Goal: Transaction & Acquisition: Book appointment/travel/reservation

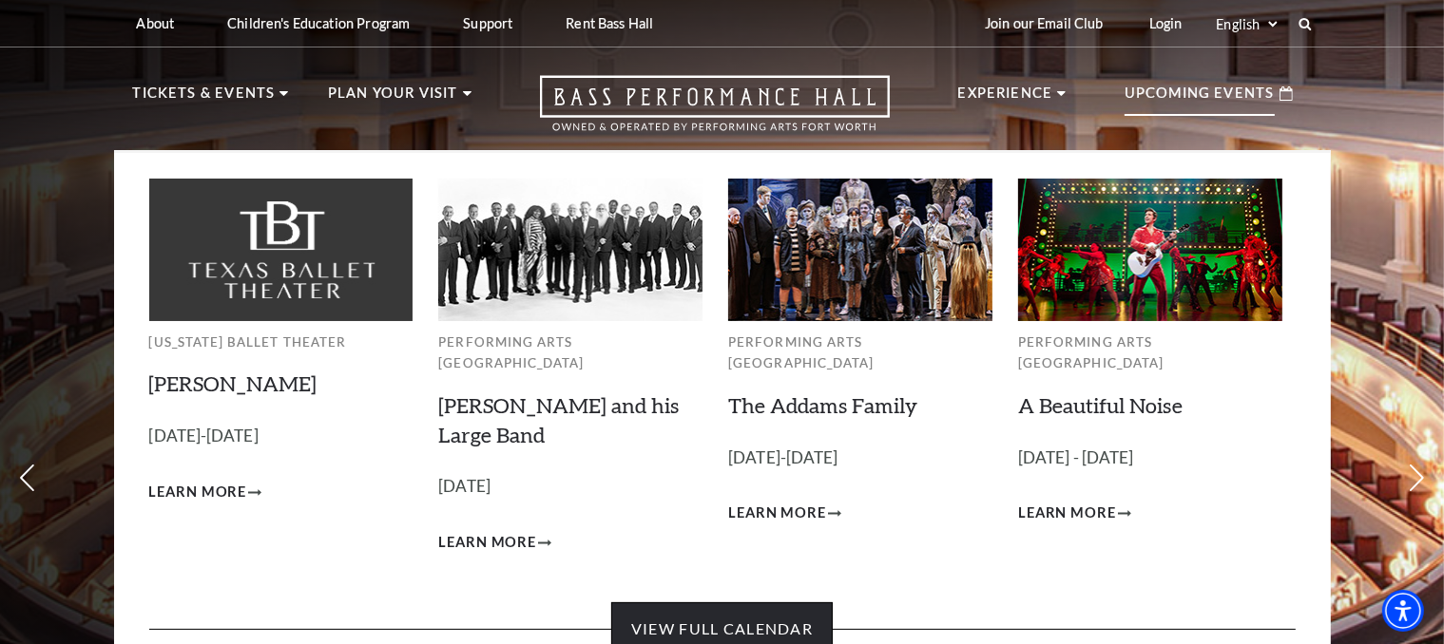
click at [759, 604] on link "View Full Calendar" at bounding box center [721, 629] width 221 height 53
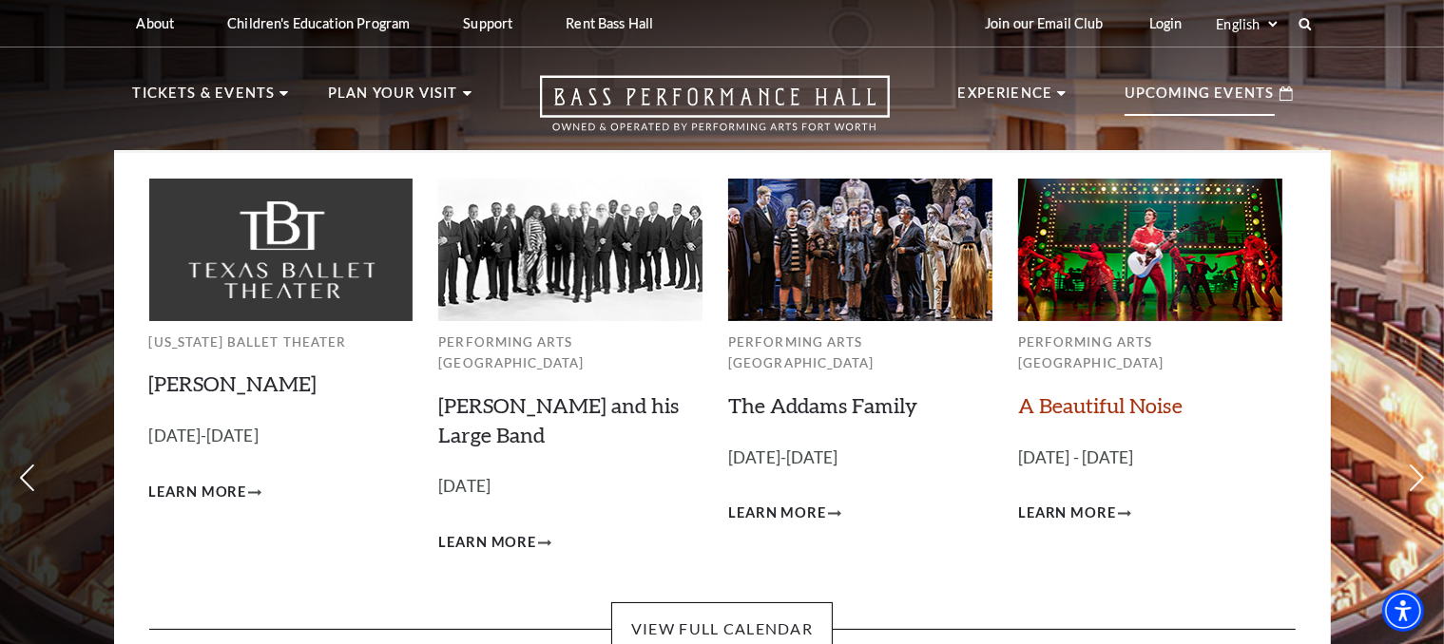
click at [1141, 393] on link "A Beautiful Noise" at bounding box center [1100, 406] width 164 height 26
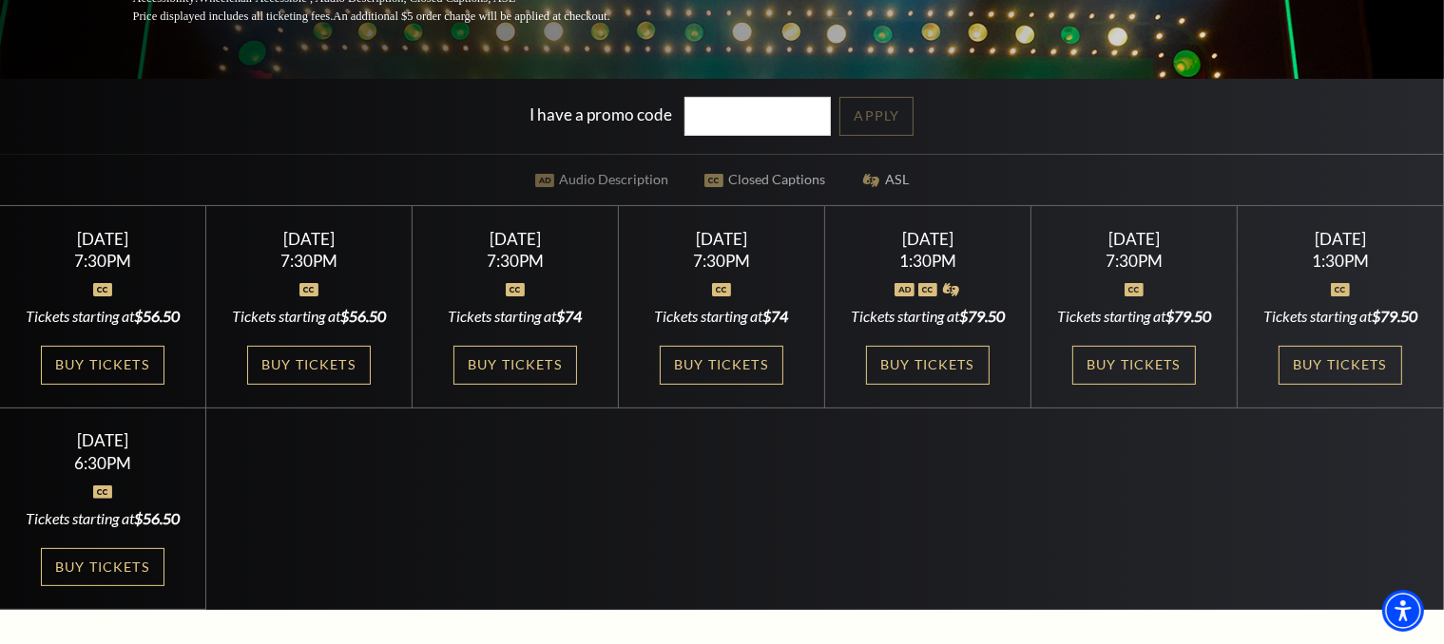
scroll to position [570, 0]
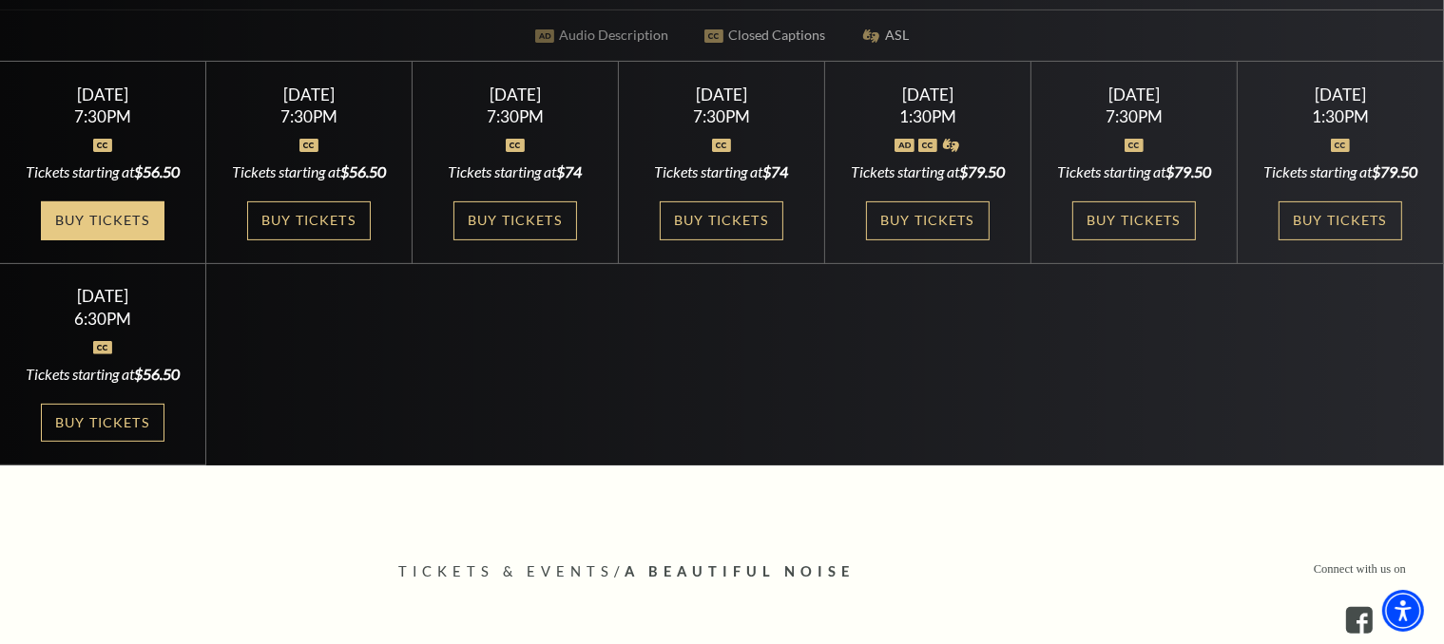
click at [131, 240] on link "Buy Tickets" at bounding box center [103, 220] width 124 height 39
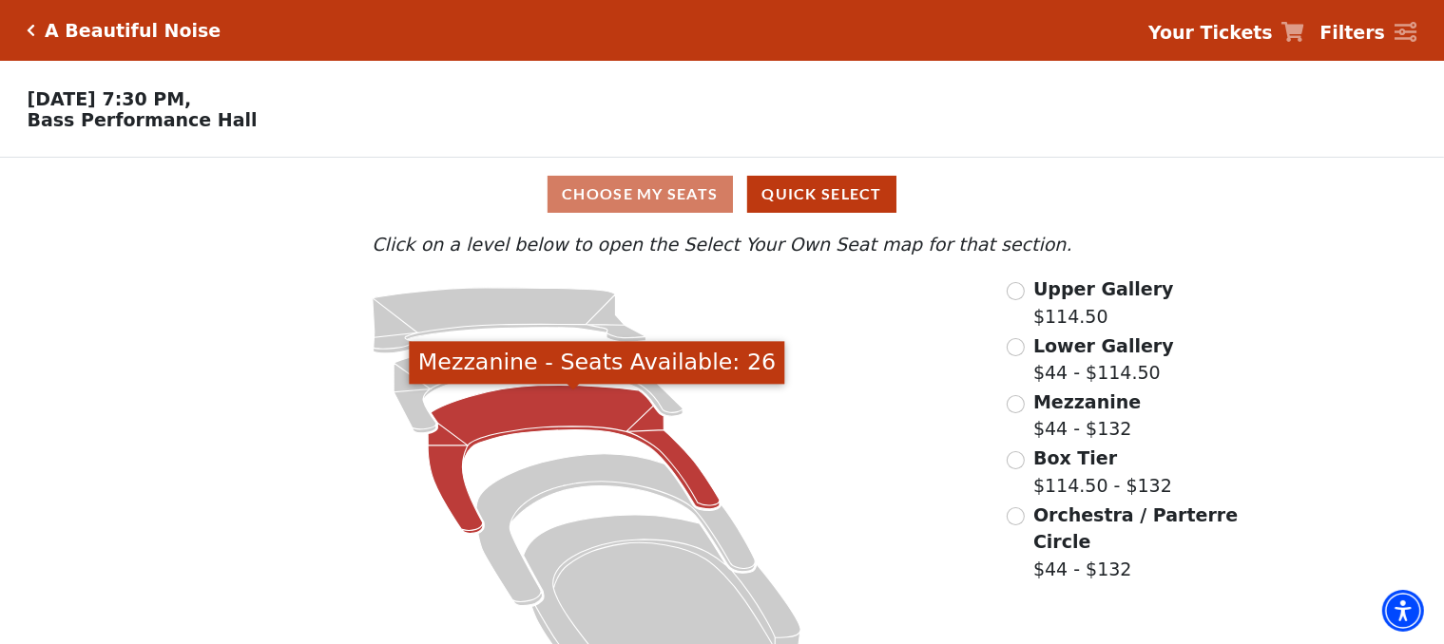
click at [547, 404] on icon "Mezzanine - Seats Available: 26" at bounding box center [574, 460] width 292 height 148
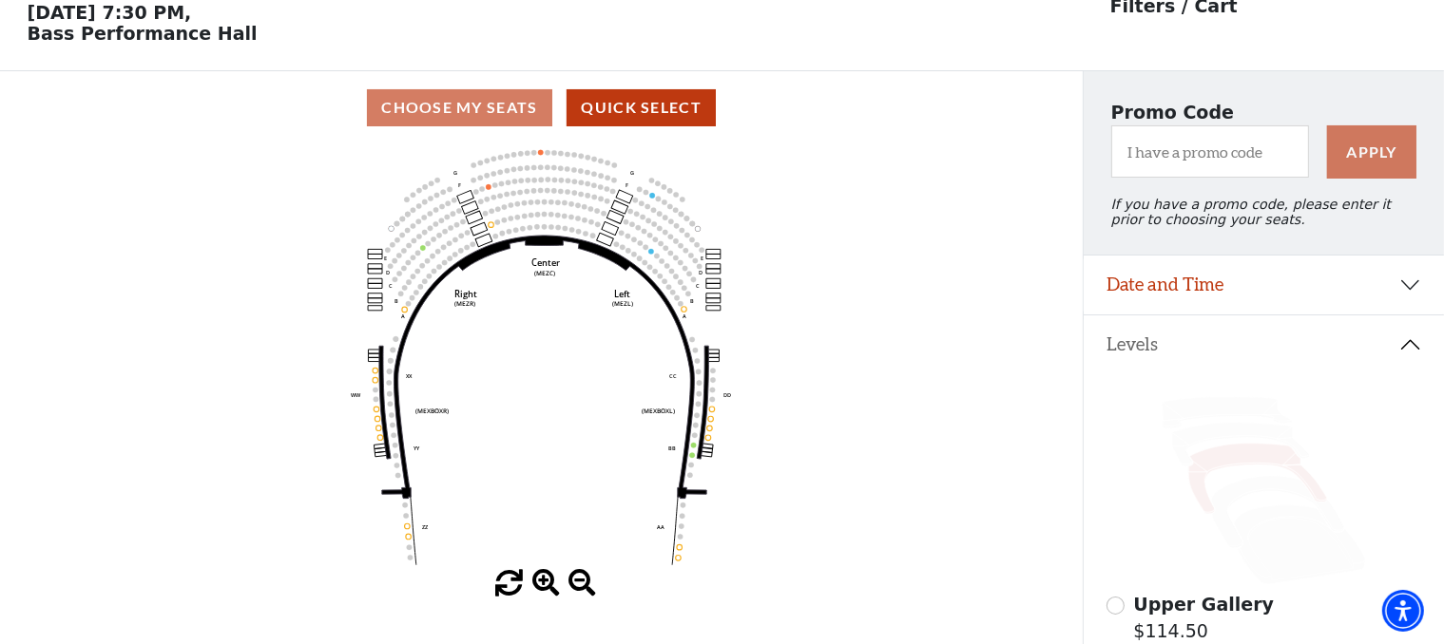
scroll to position [87, 0]
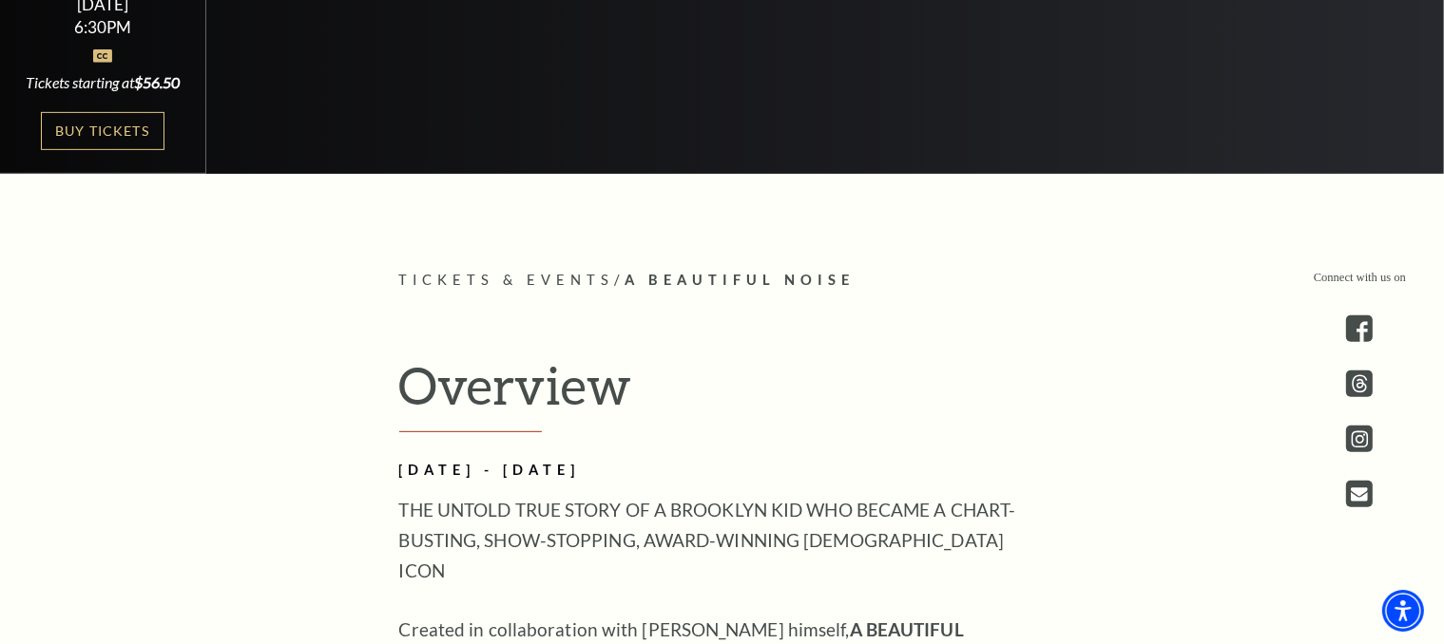
scroll to position [570, 0]
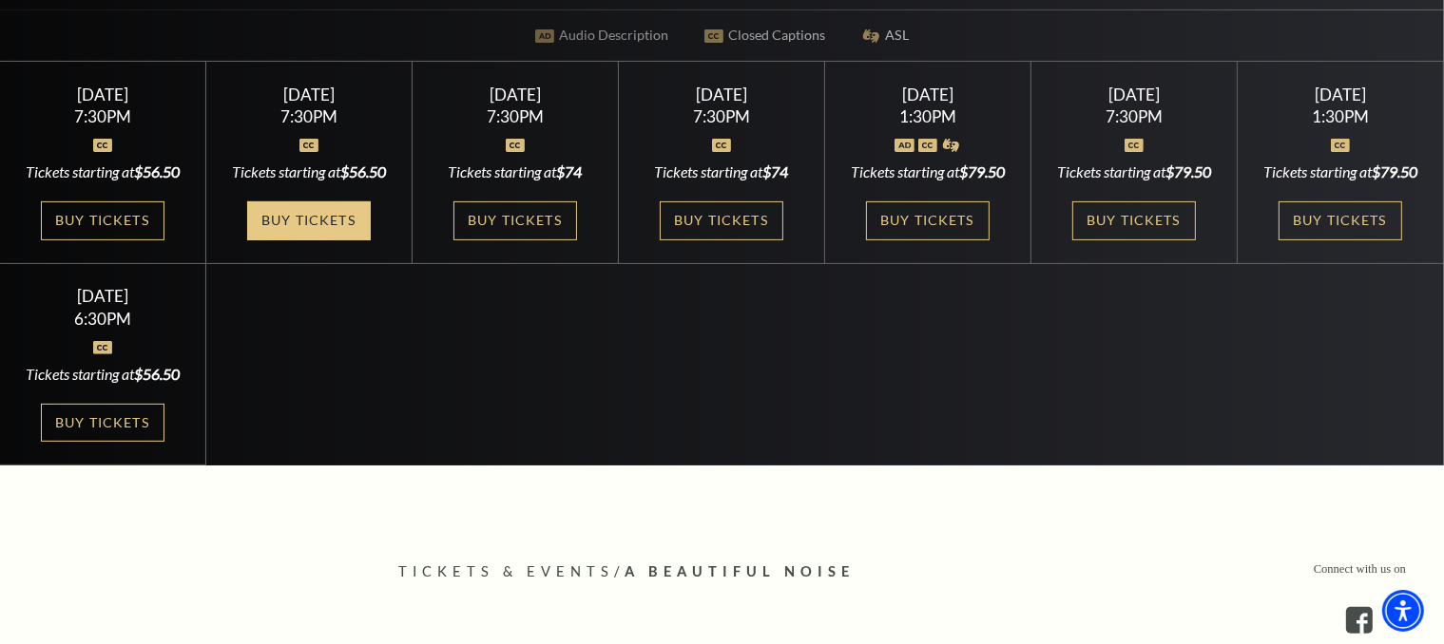
click at [269, 240] on link "Buy Tickets" at bounding box center [309, 220] width 124 height 39
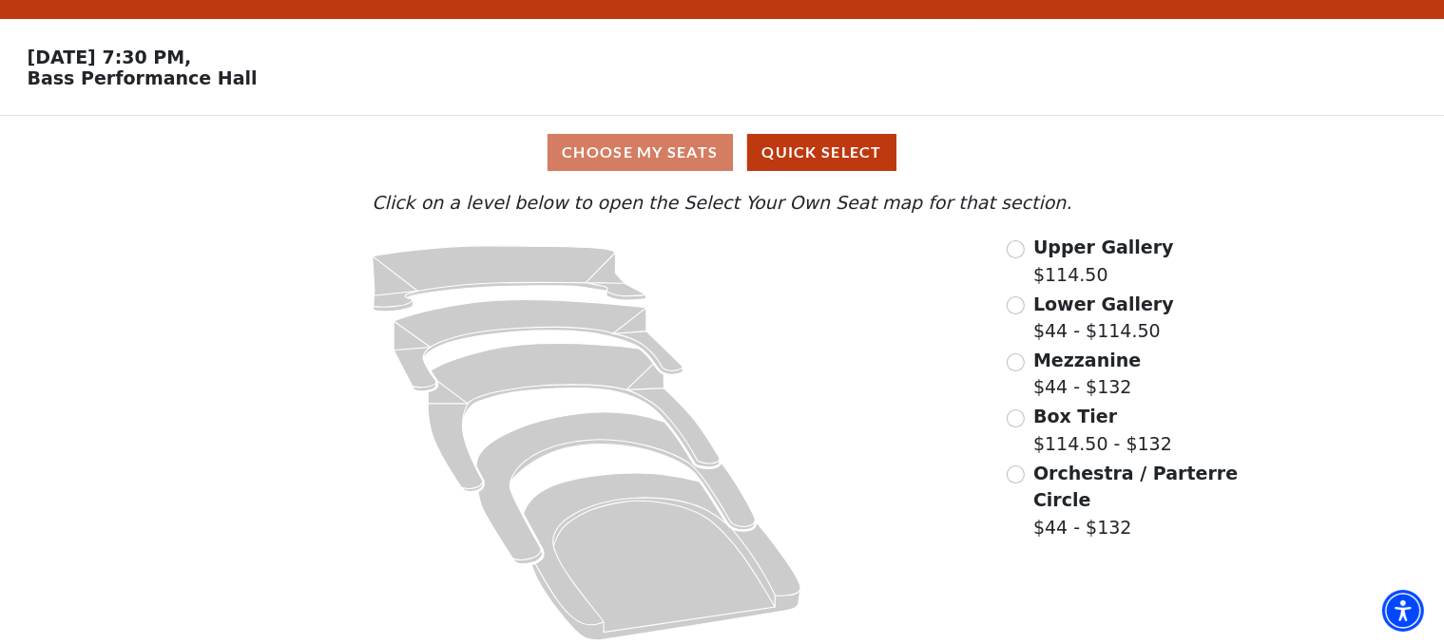
scroll to position [56, 0]
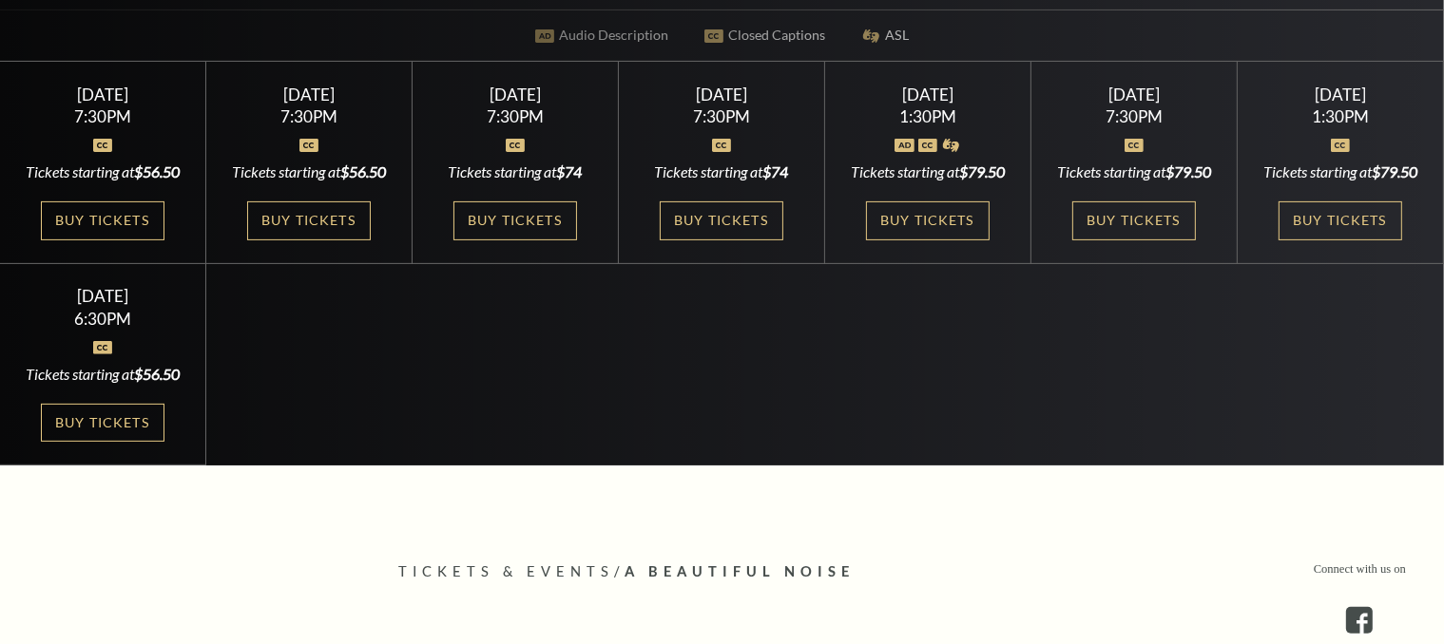
scroll to position [570, 0]
click at [525, 212] on link "Buy Tickets" at bounding box center [515, 220] width 124 height 39
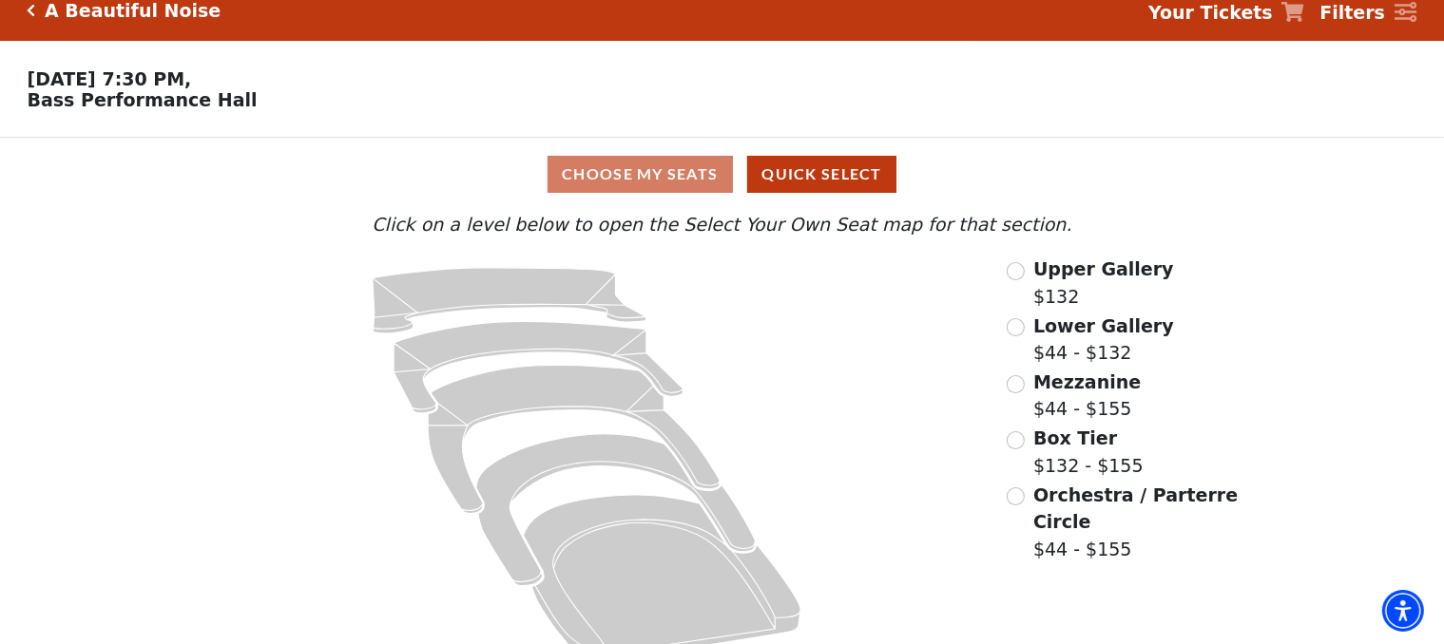
scroll to position [56, 0]
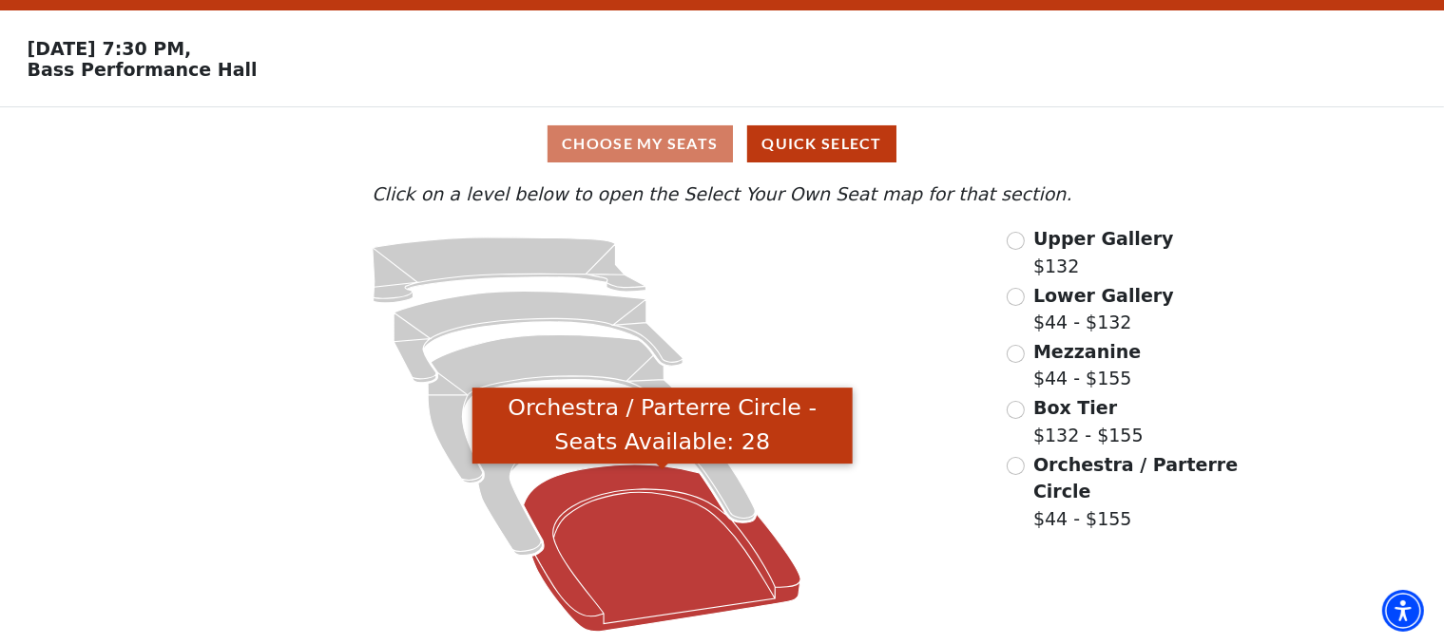
click at [653, 566] on icon "Orchestra / Parterre Circle - Seats Available: 28" at bounding box center [662, 548] width 277 height 167
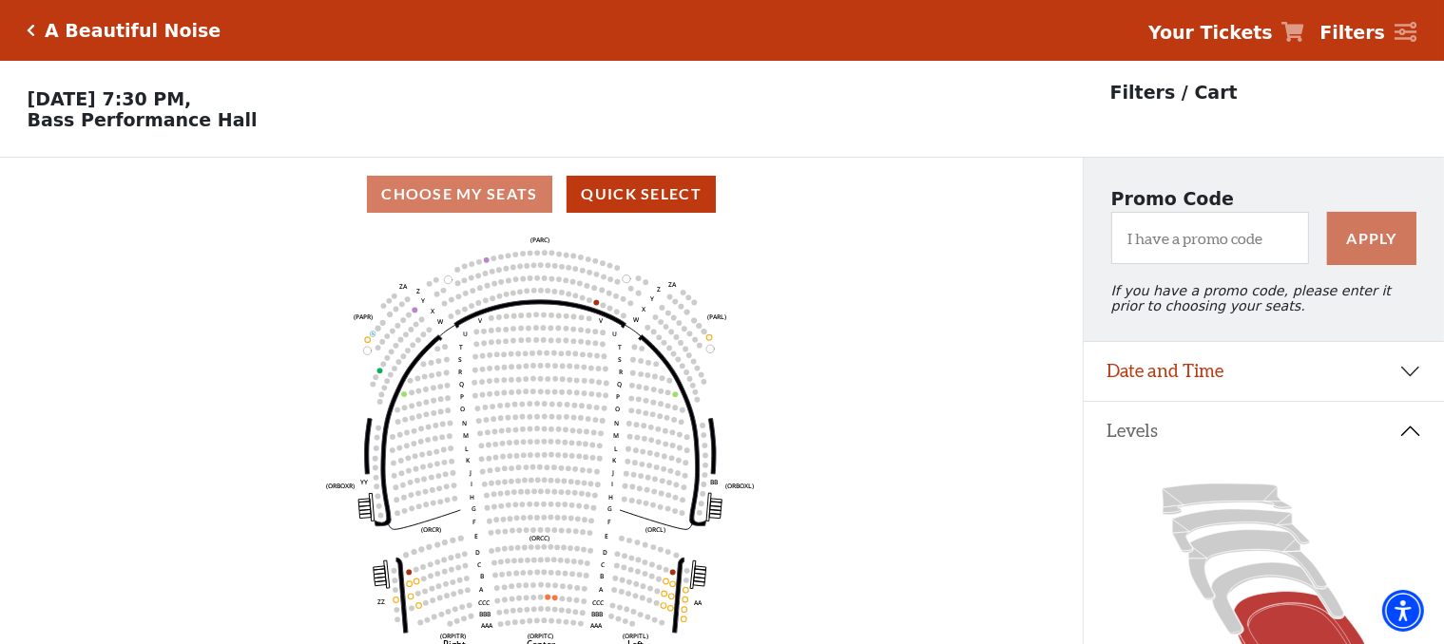
scroll to position [87, 0]
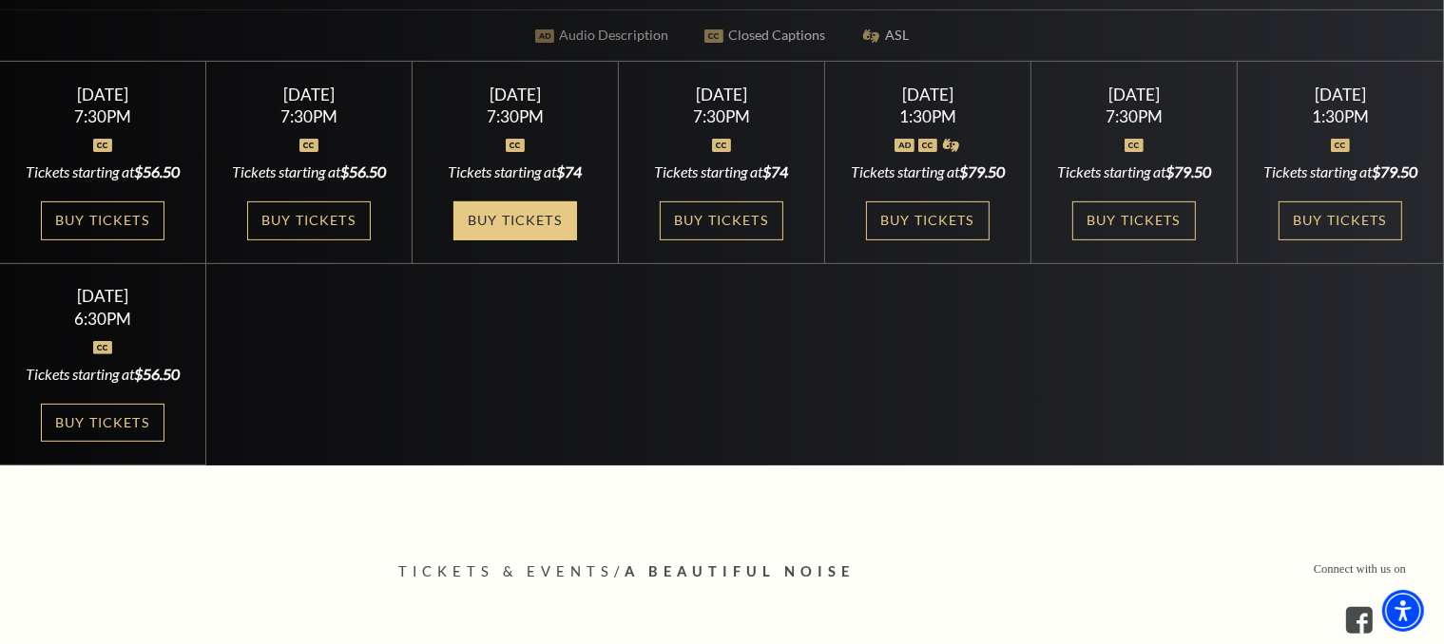
click at [546, 213] on link "Buy Tickets" at bounding box center [515, 220] width 124 height 39
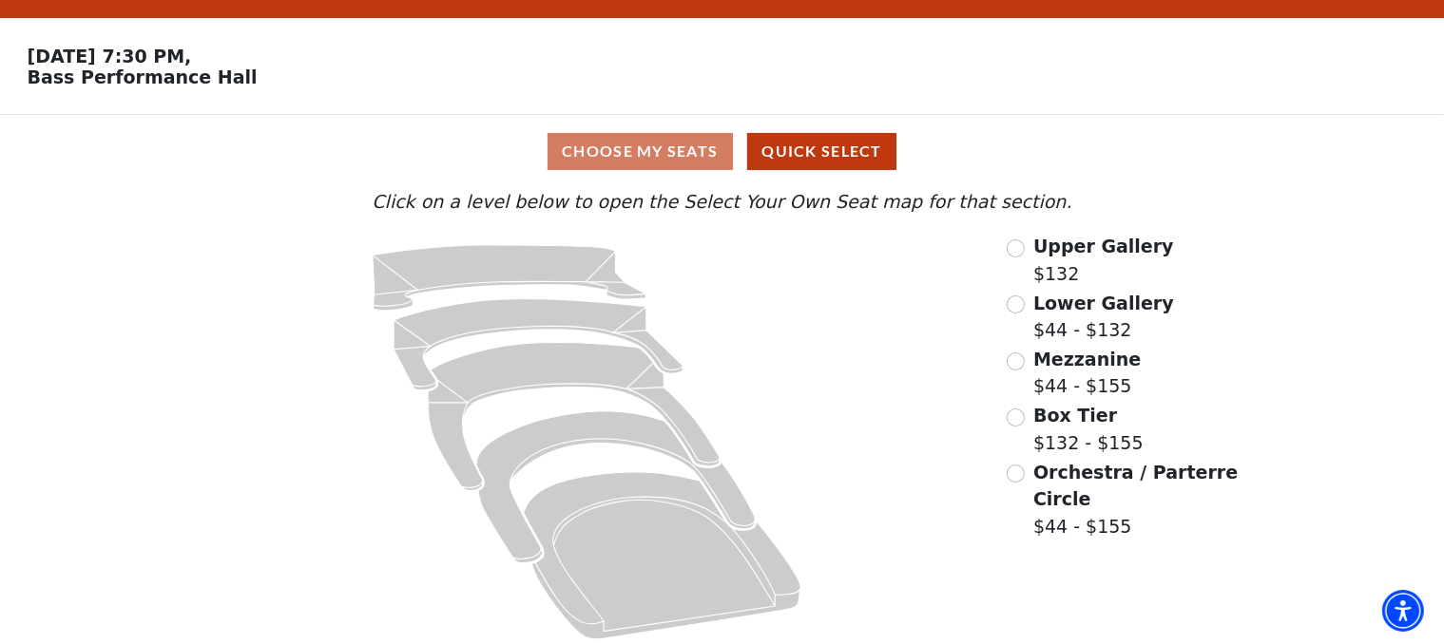
scroll to position [56, 0]
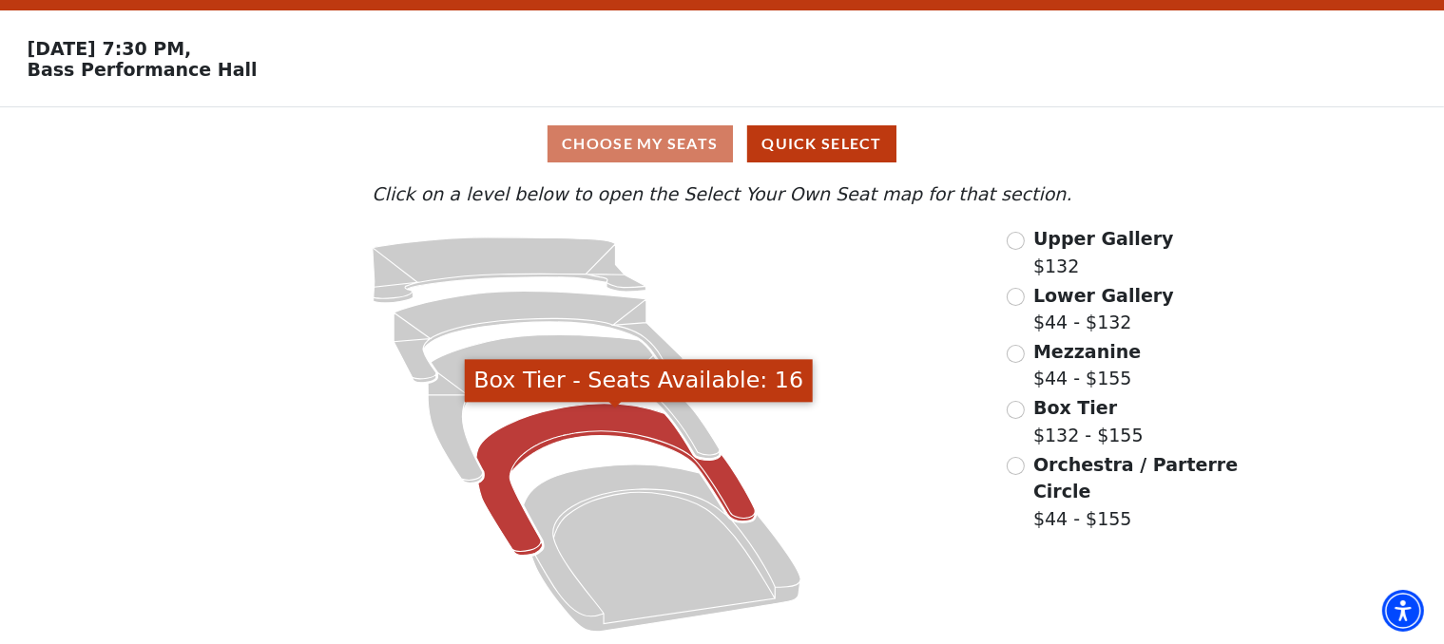
click at [582, 424] on icon "Box Tier - Seats Available: 16" at bounding box center [615, 480] width 278 height 152
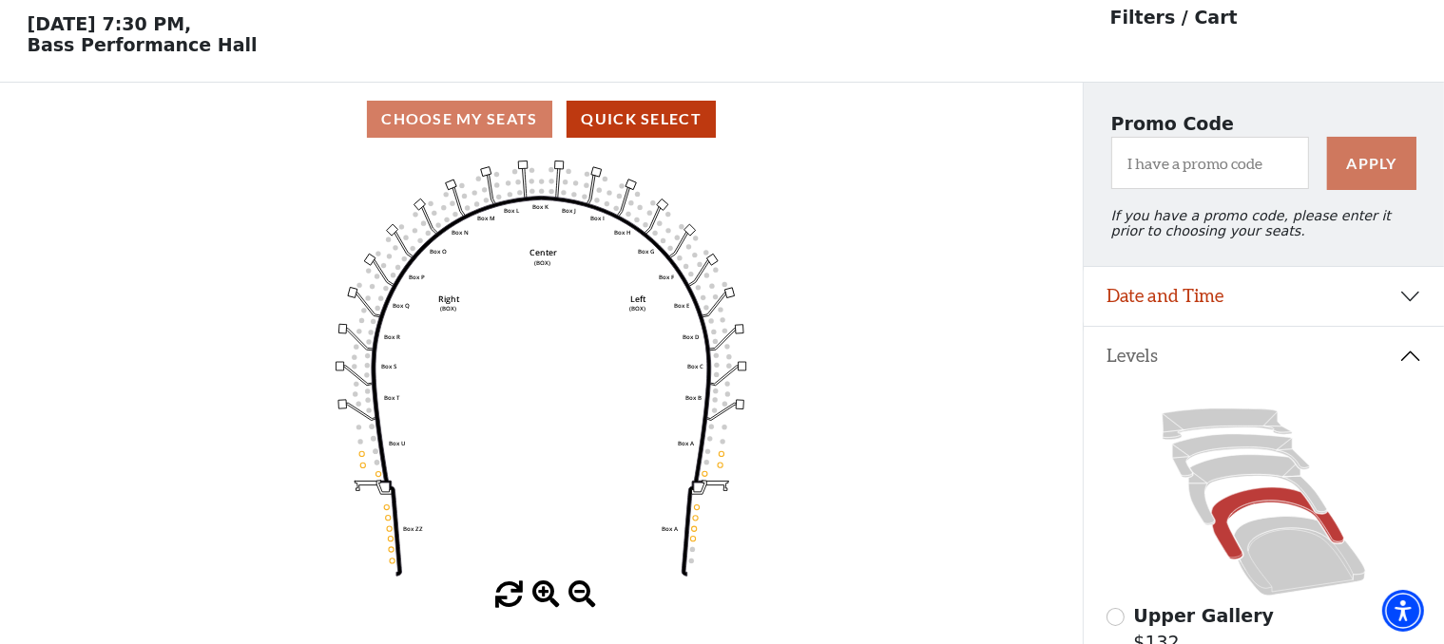
scroll to position [87, 0]
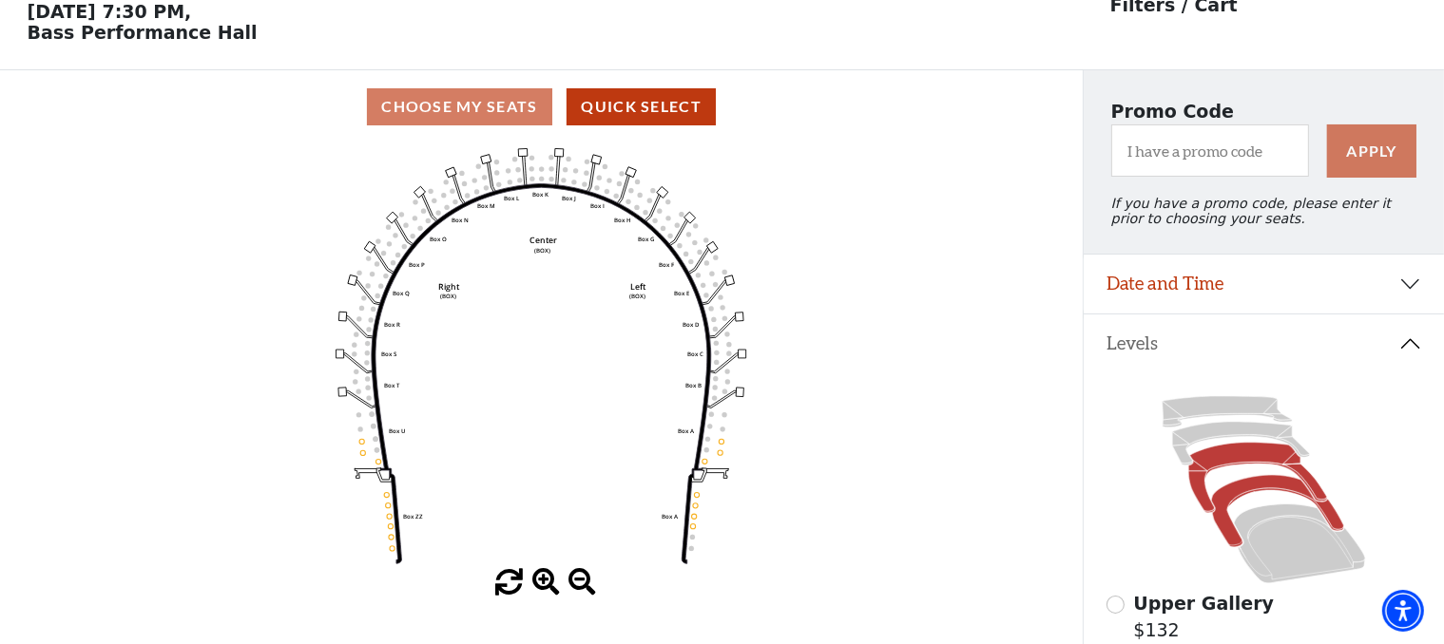
click at [1247, 459] on icon at bounding box center [1257, 478] width 139 height 70
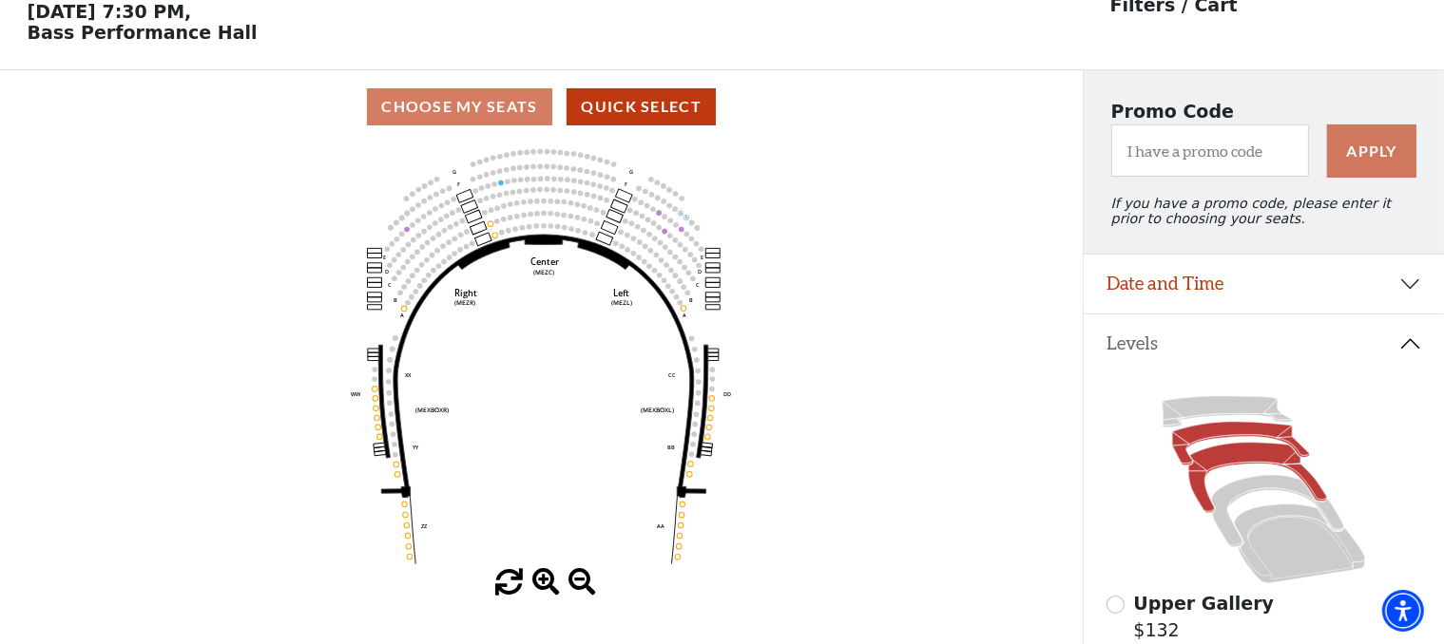
click at [1225, 439] on icon at bounding box center [1240, 444] width 137 height 44
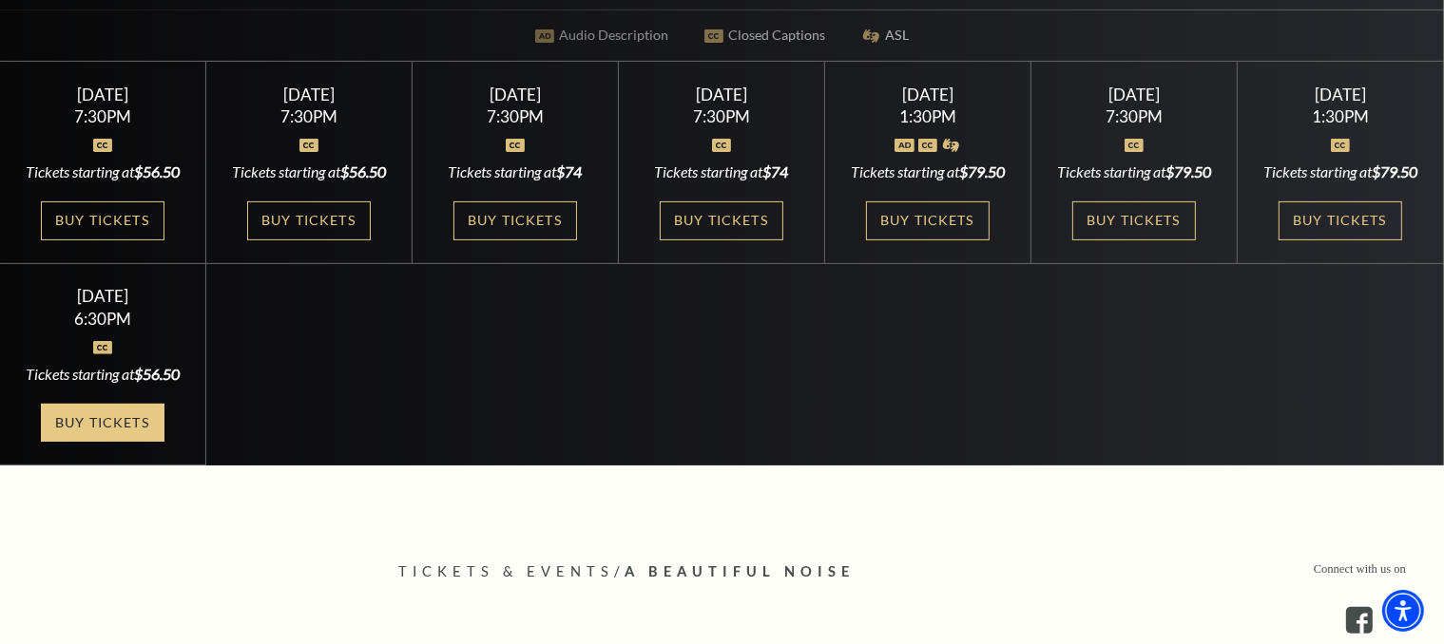
click at [80, 443] on link "Buy Tickets" at bounding box center [103, 423] width 124 height 39
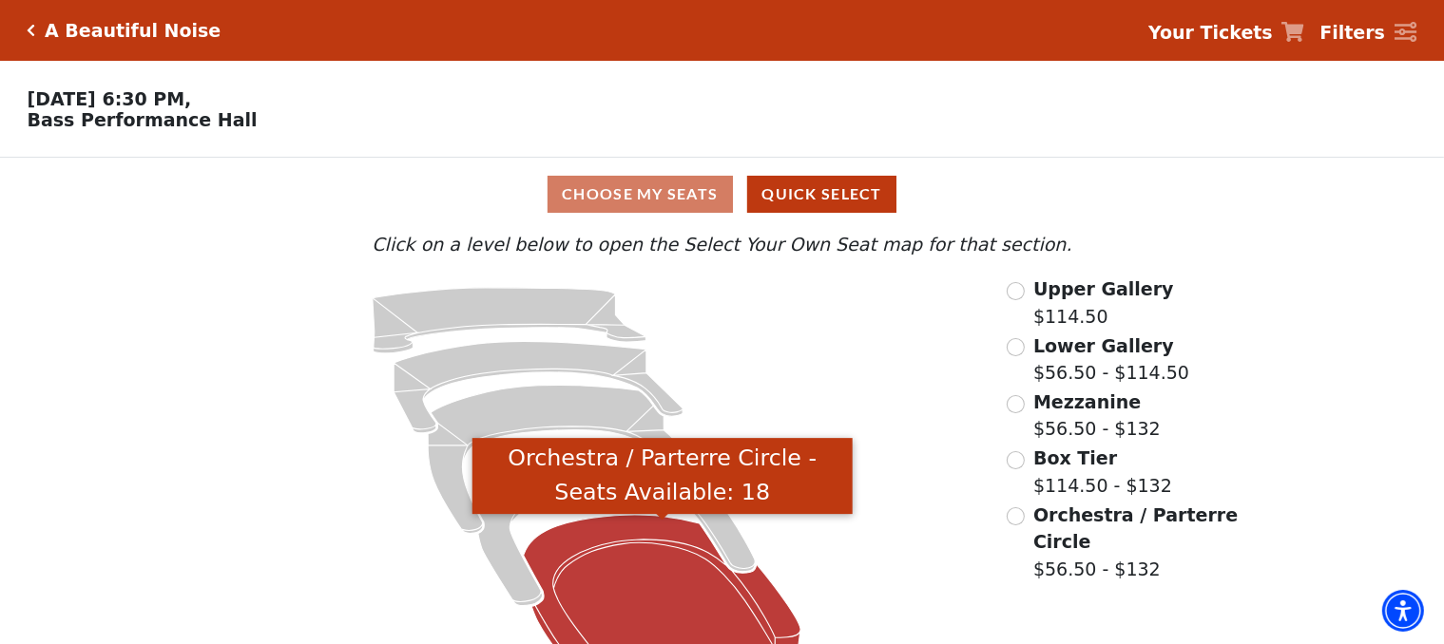
click at [666, 604] on icon "Orchestra / Parterre Circle - Seats Available: 18" at bounding box center [662, 598] width 277 height 167
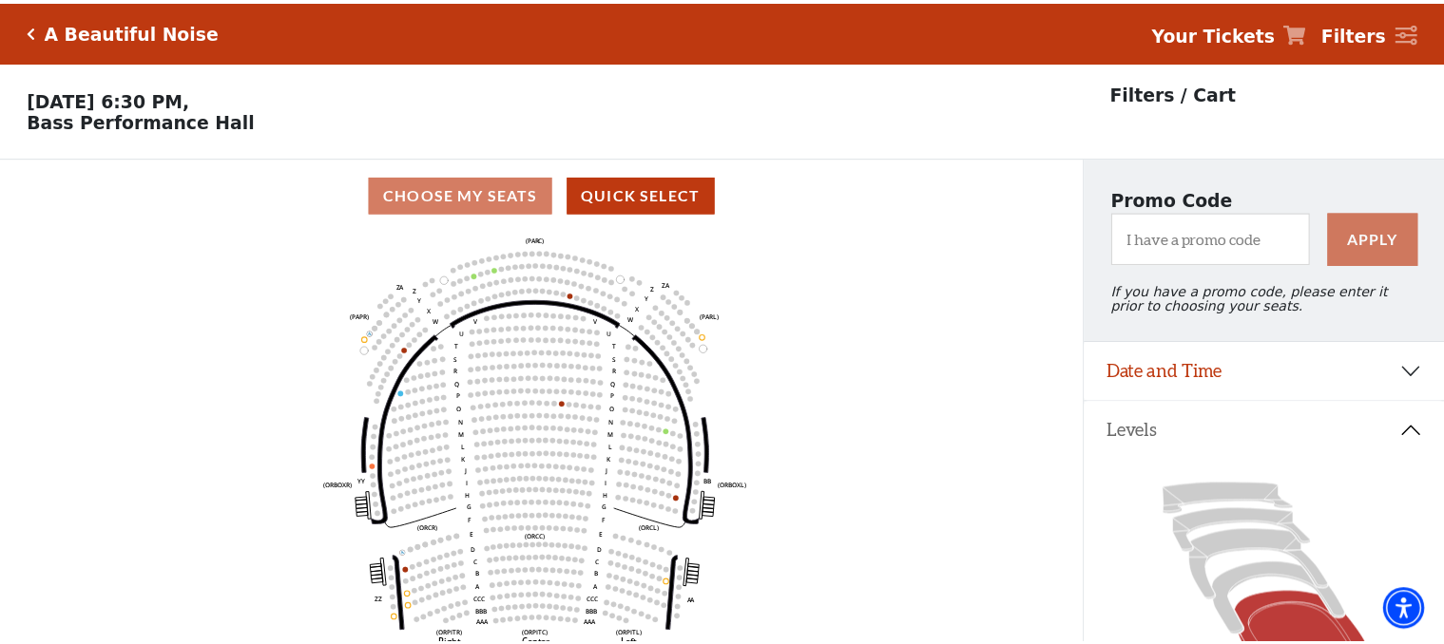
scroll to position [87, 0]
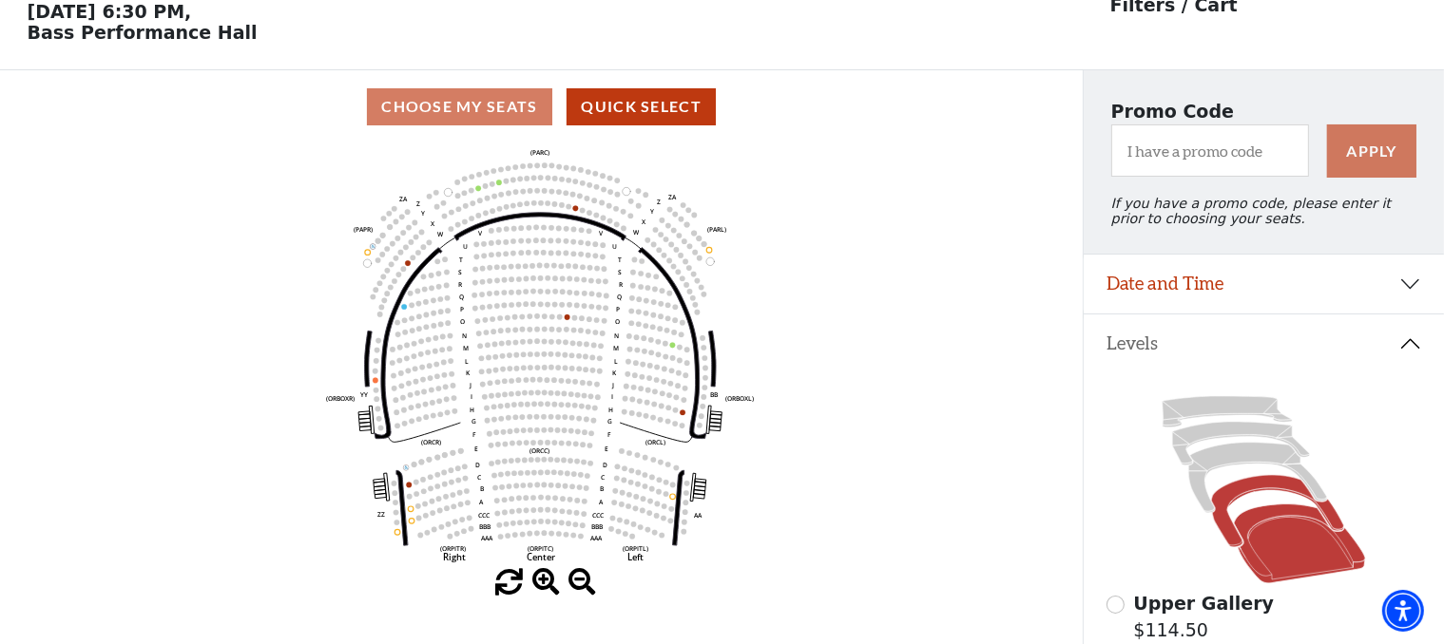
click at [1275, 494] on icon at bounding box center [1278, 512] width 132 height 72
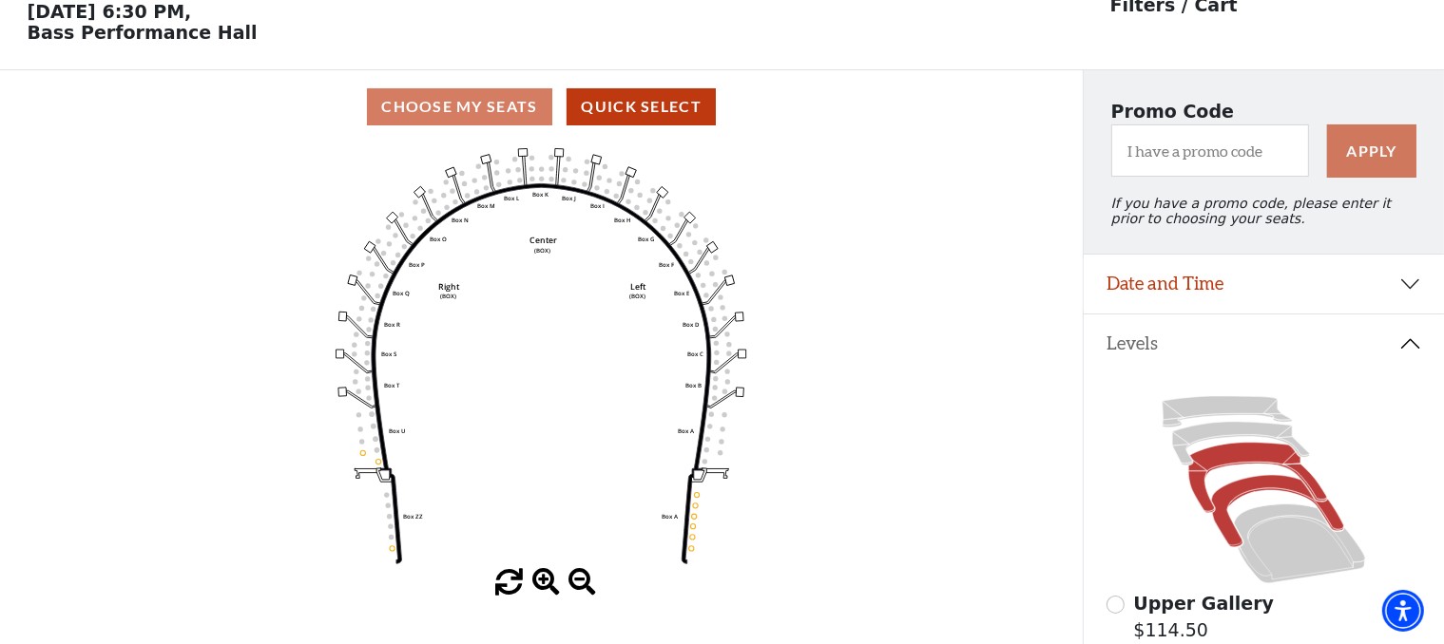
click at [1241, 458] on icon at bounding box center [1257, 478] width 139 height 70
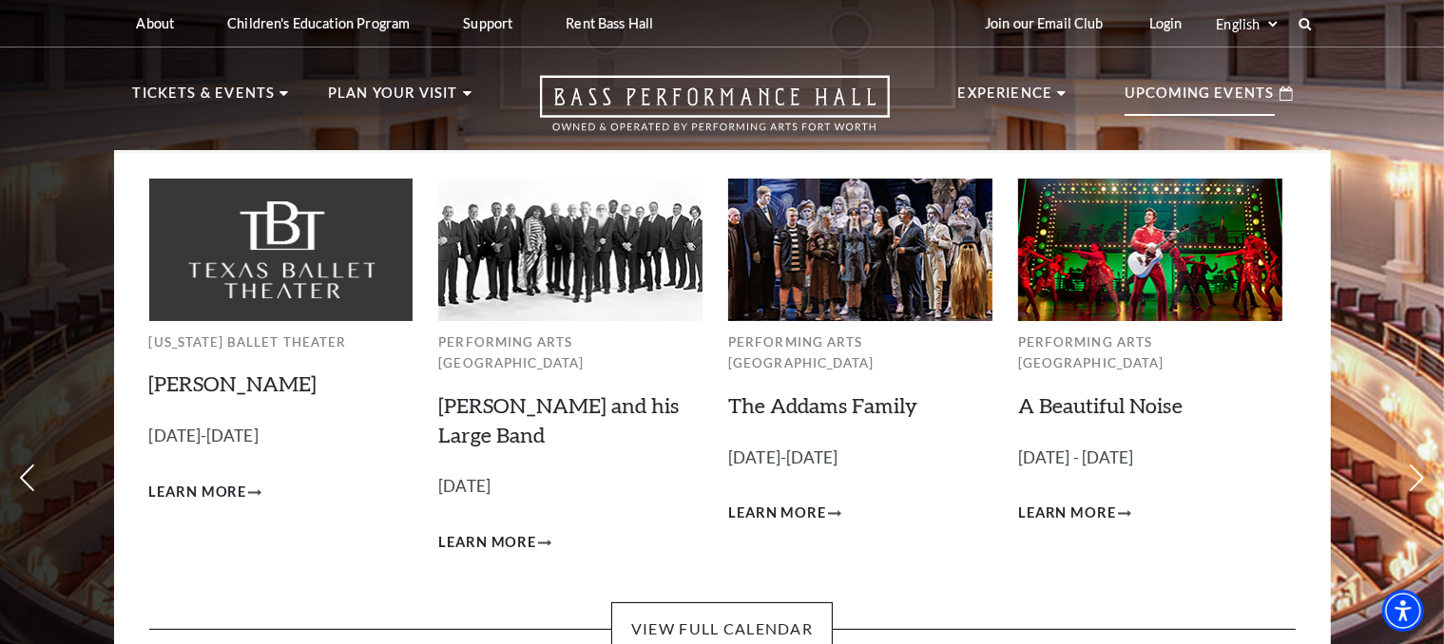
click at [1217, 90] on p "Upcoming Events" at bounding box center [1199, 99] width 150 height 34
click at [1217, 101] on p "Upcoming Events" at bounding box center [1199, 99] width 150 height 34
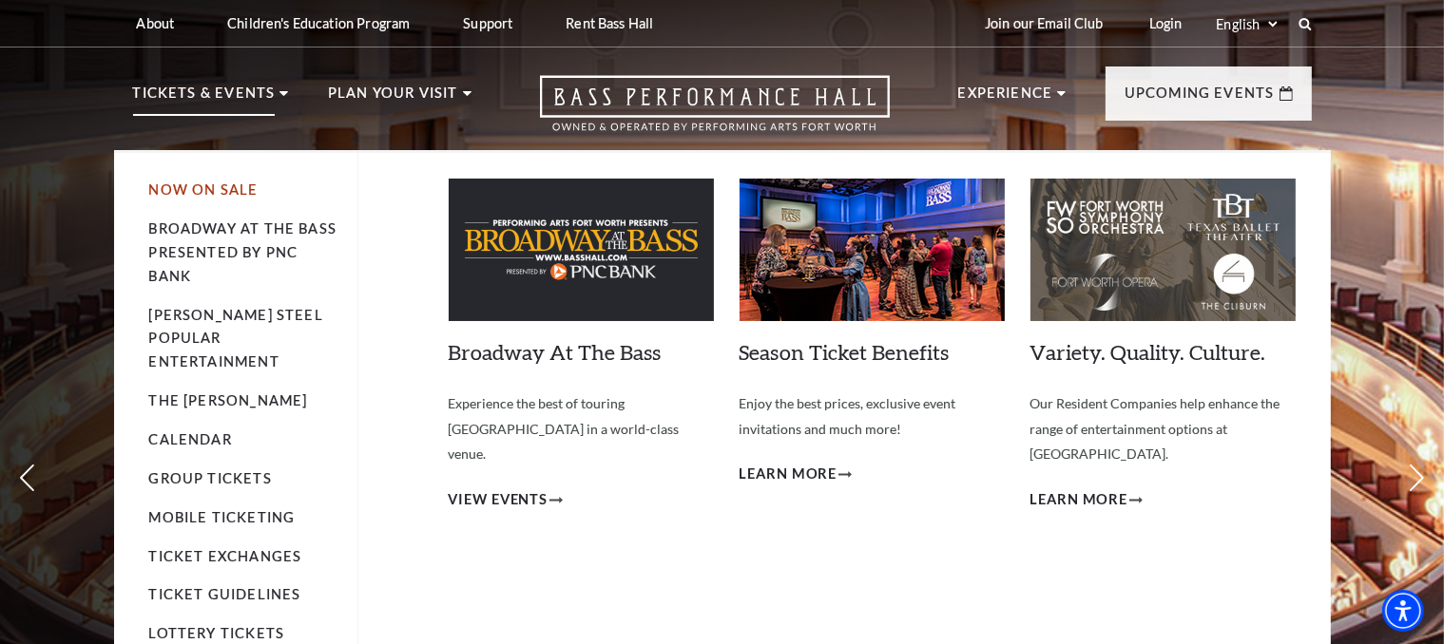
click at [239, 187] on link "Now On Sale" at bounding box center [203, 190] width 109 height 16
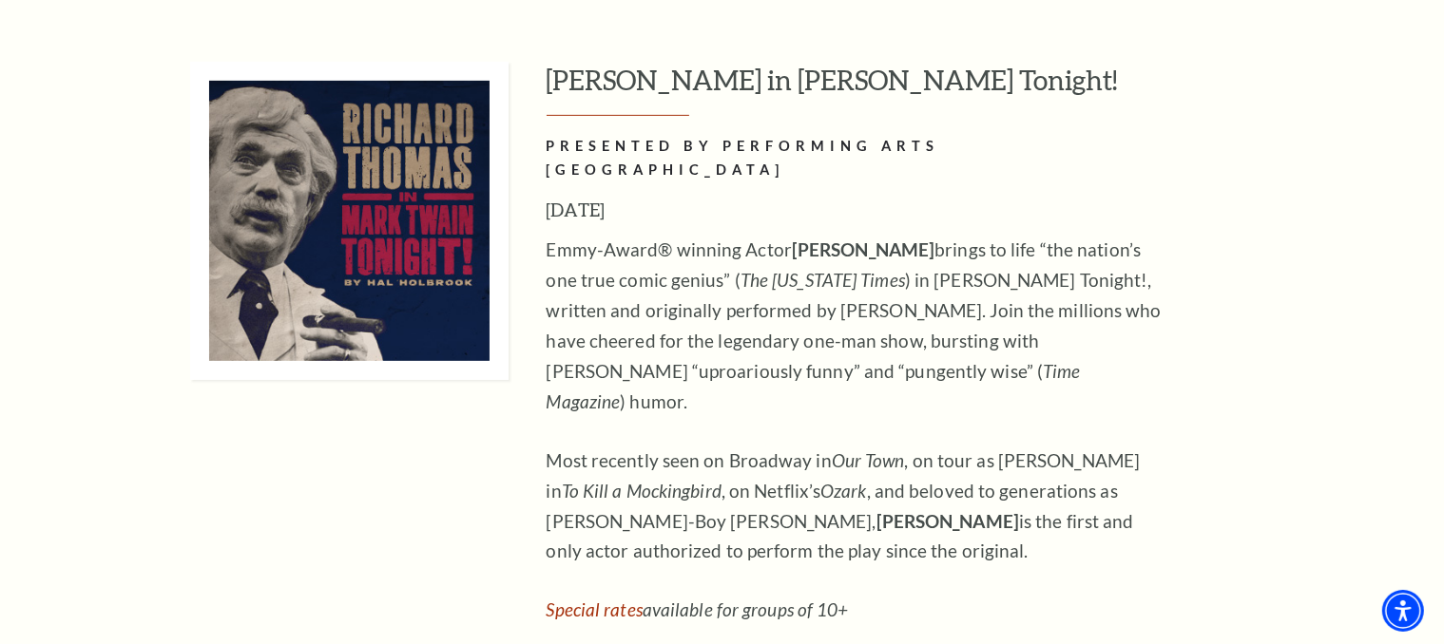
scroll to position [7983, 0]
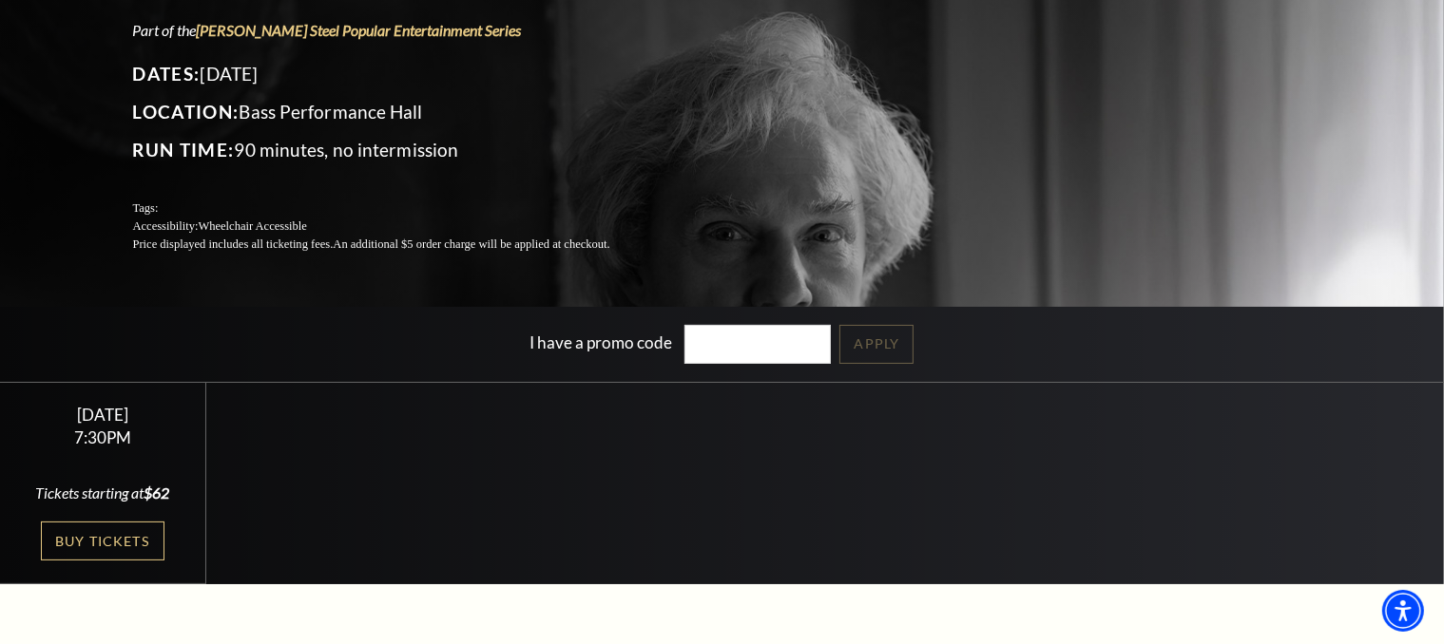
scroll to position [285, 0]
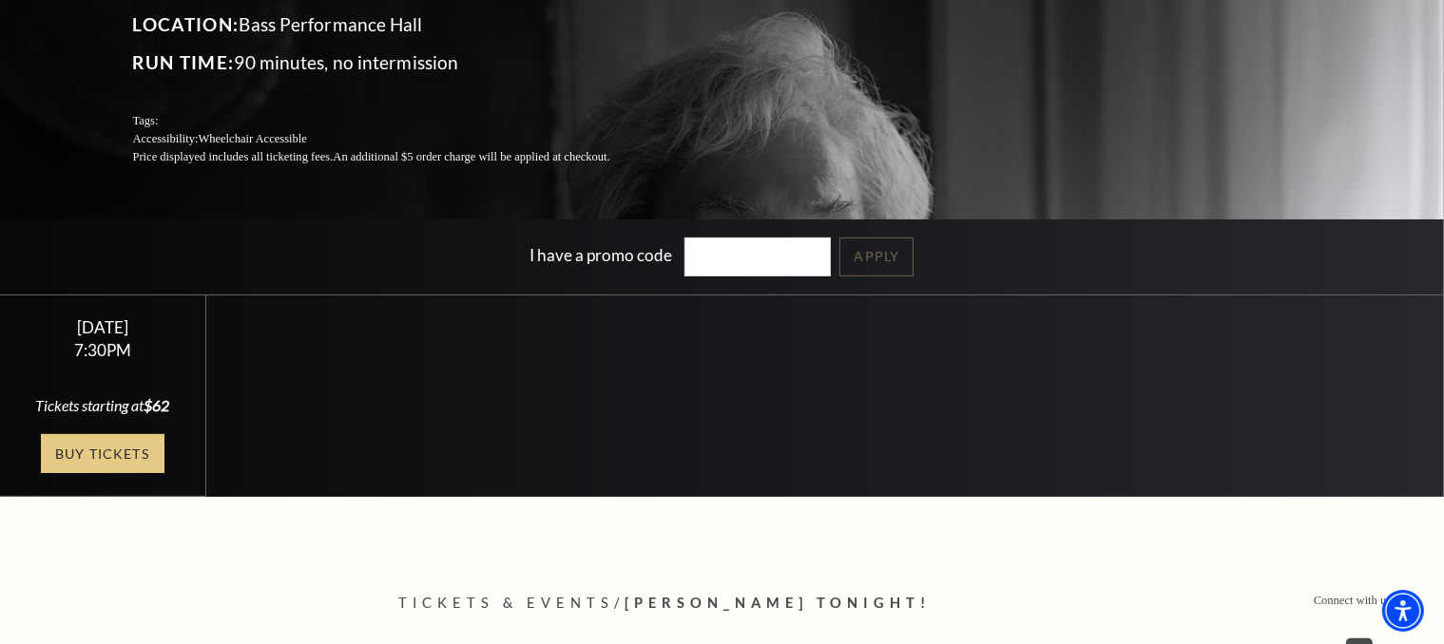
drag, startPoint x: 99, startPoint y: 447, endPoint x: 147, endPoint y: 434, distance: 50.0
click at [100, 445] on link "Buy Tickets" at bounding box center [103, 453] width 124 height 39
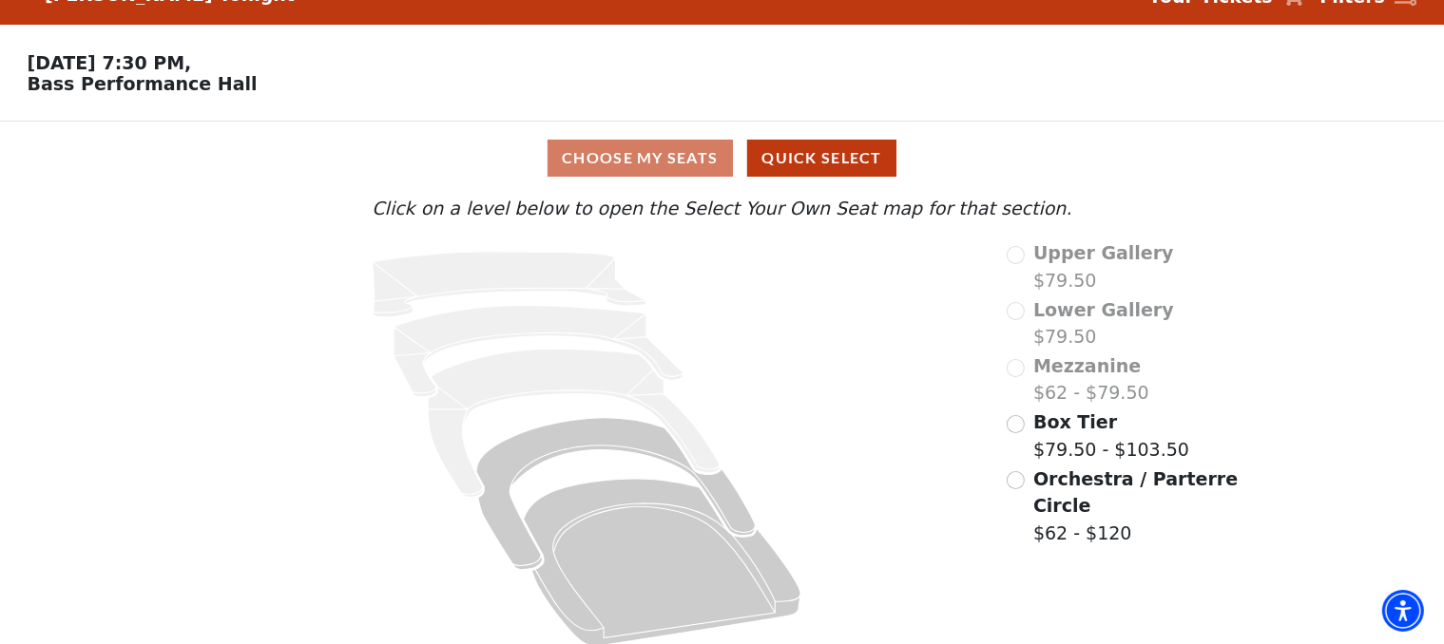
scroll to position [56, 0]
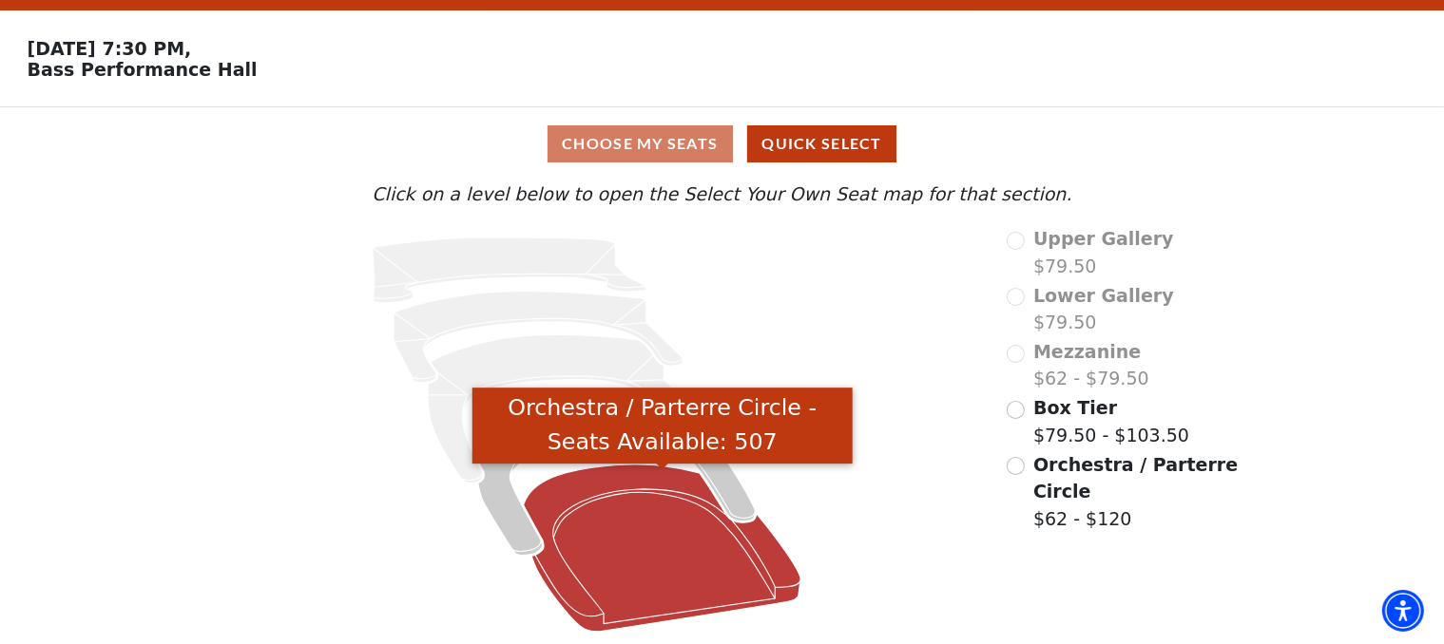
click at [677, 552] on icon "Orchestra / Parterre Circle - Seats Available: 507" at bounding box center [662, 548] width 277 height 167
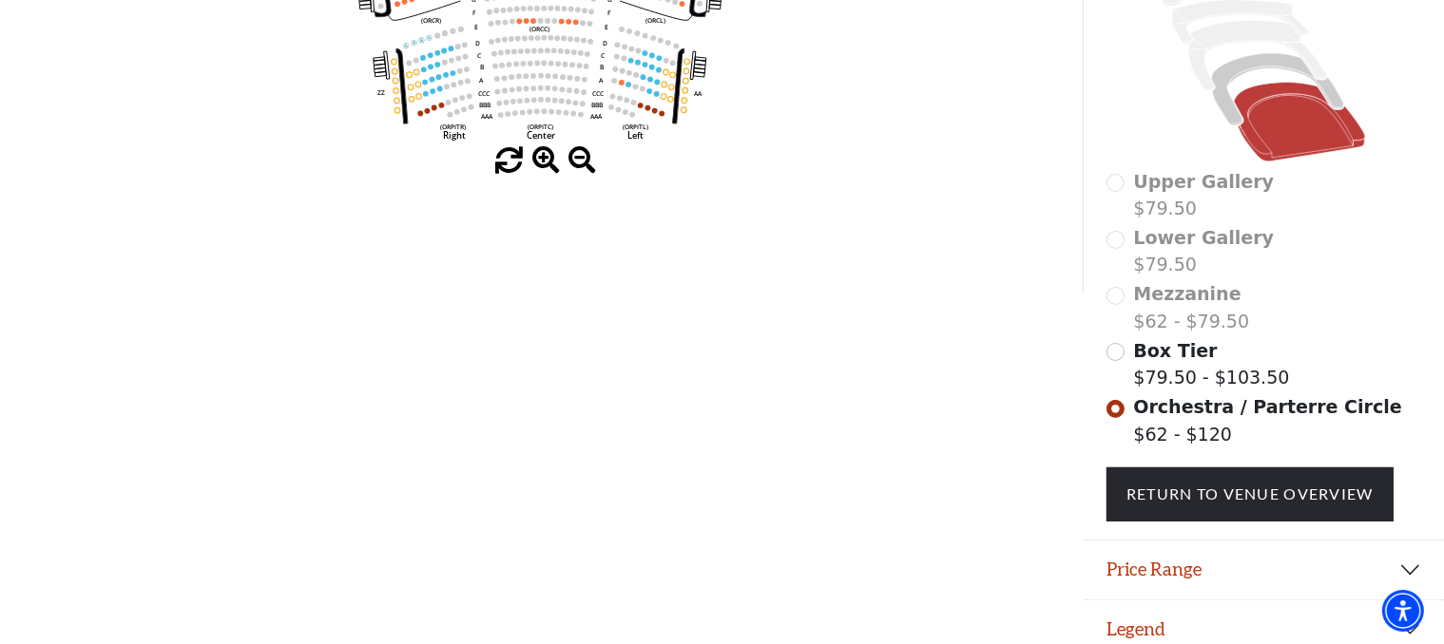
scroll to position [533, 0]
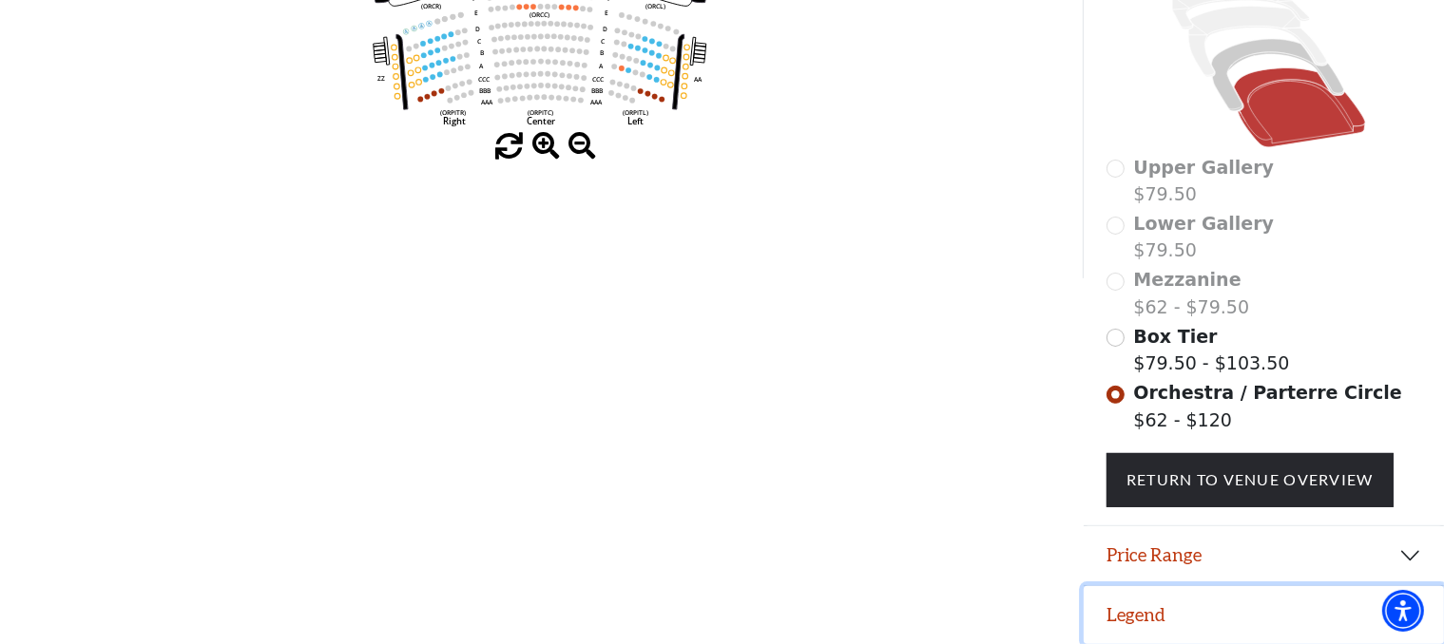
click at [1340, 613] on button "Legend" at bounding box center [1263, 615] width 360 height 59
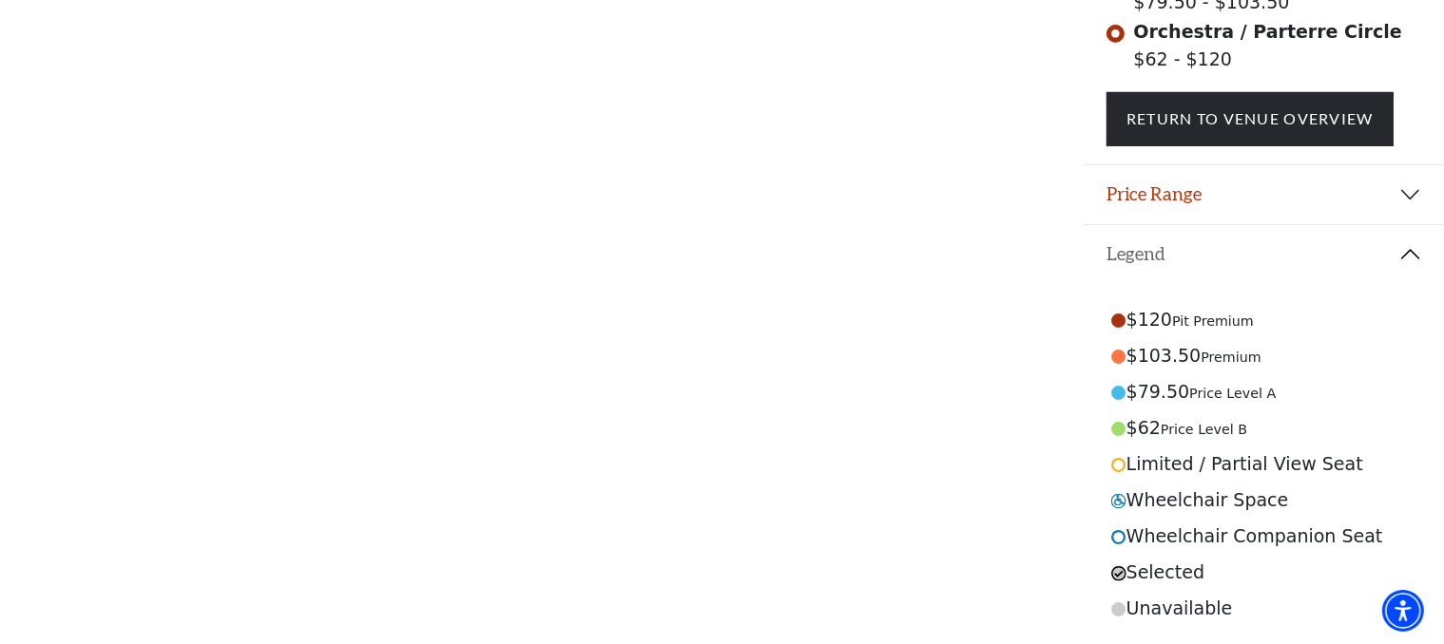
scroll to position [229, 0]
